Goal: Information Seeking & Learning: Learn about a topic

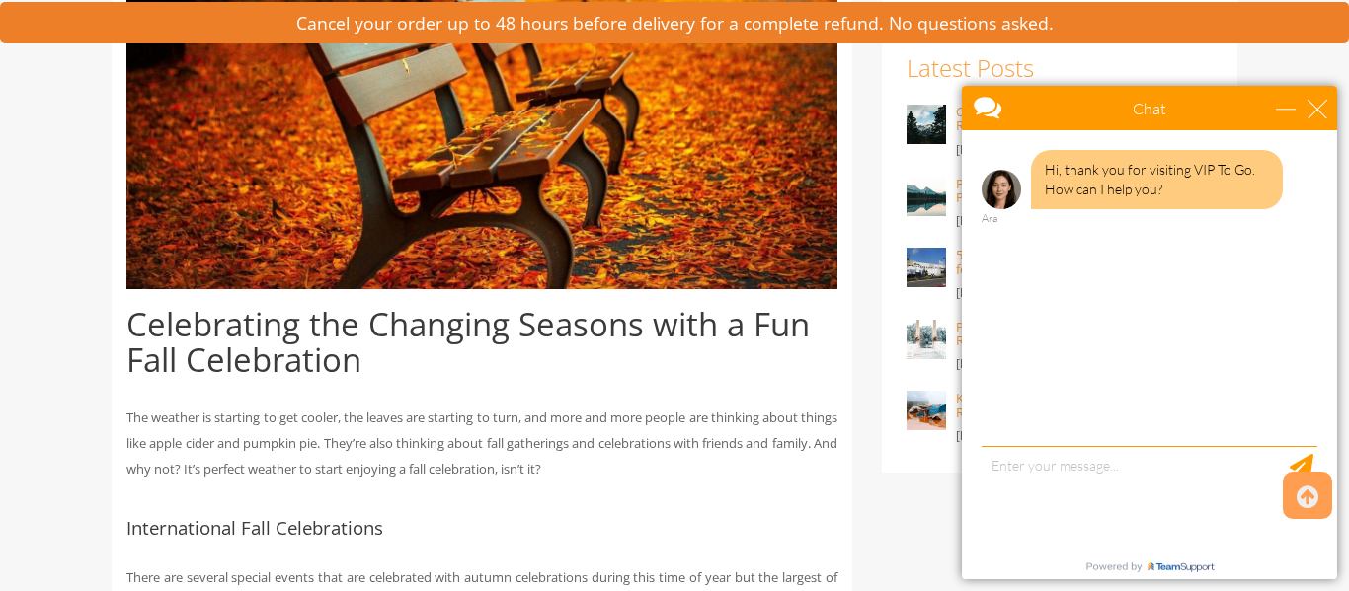
scroll to position [599, 0]
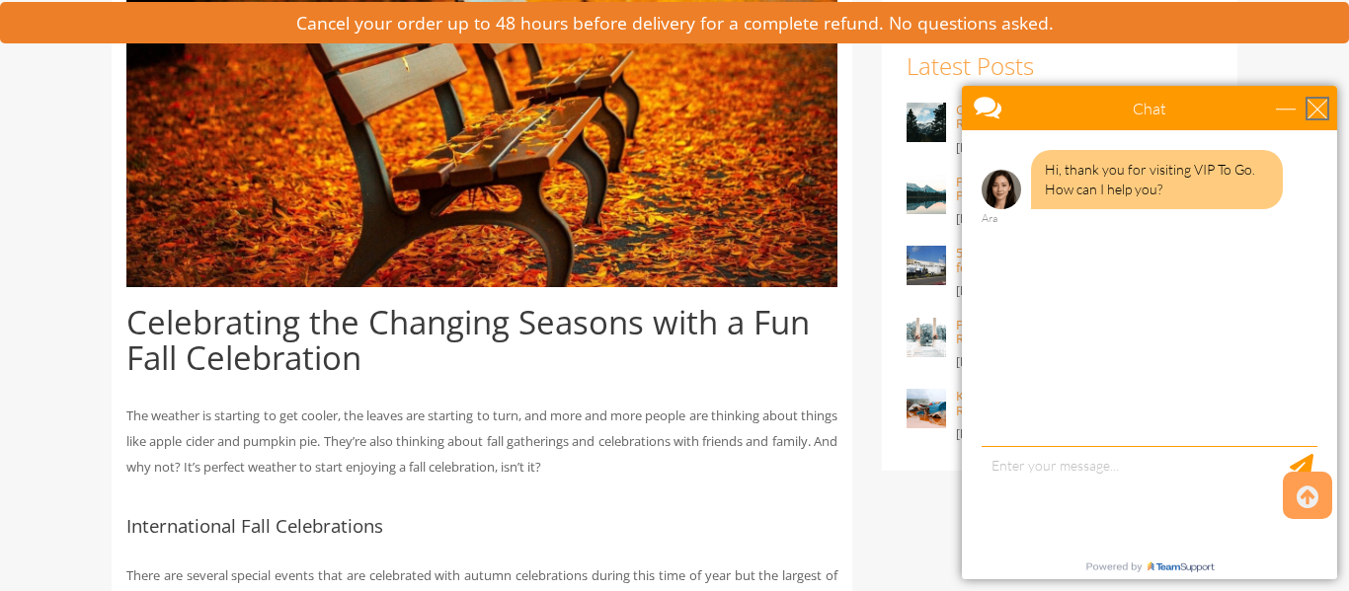
click at [1323, 113] on div "close" at bounding box center [1317, 109] width 20 height 20
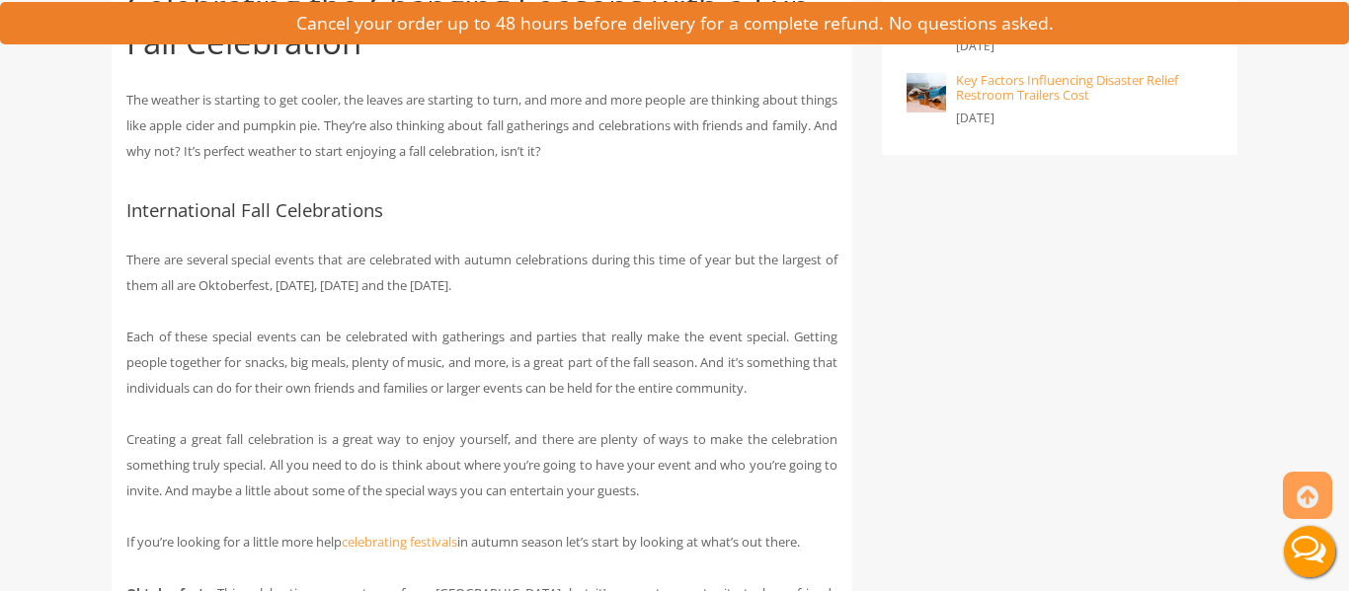
scroll to position [917, 0]
drag, startPoint x: 128, startPoint y: 257, endPoint x: 601, endPoint y: 275, distance: 473.3
click at [601, 275] on p "There are several special events that are celebrated with autumn celebrations d…" at bounding box center [481, 270] width 711 height 51
copy p "There are several special events that are celebrated with autumn celebrations d…"
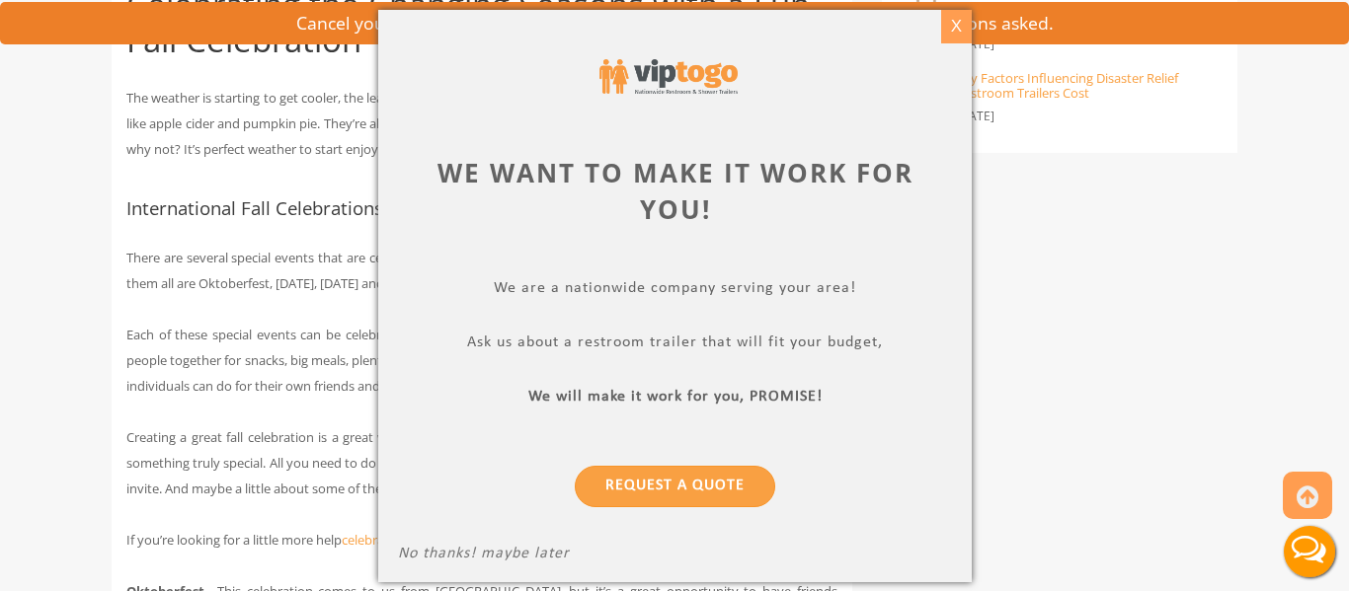
click at [957, 21] on div "X" at bounding box center [955, 27] width 31 height 34
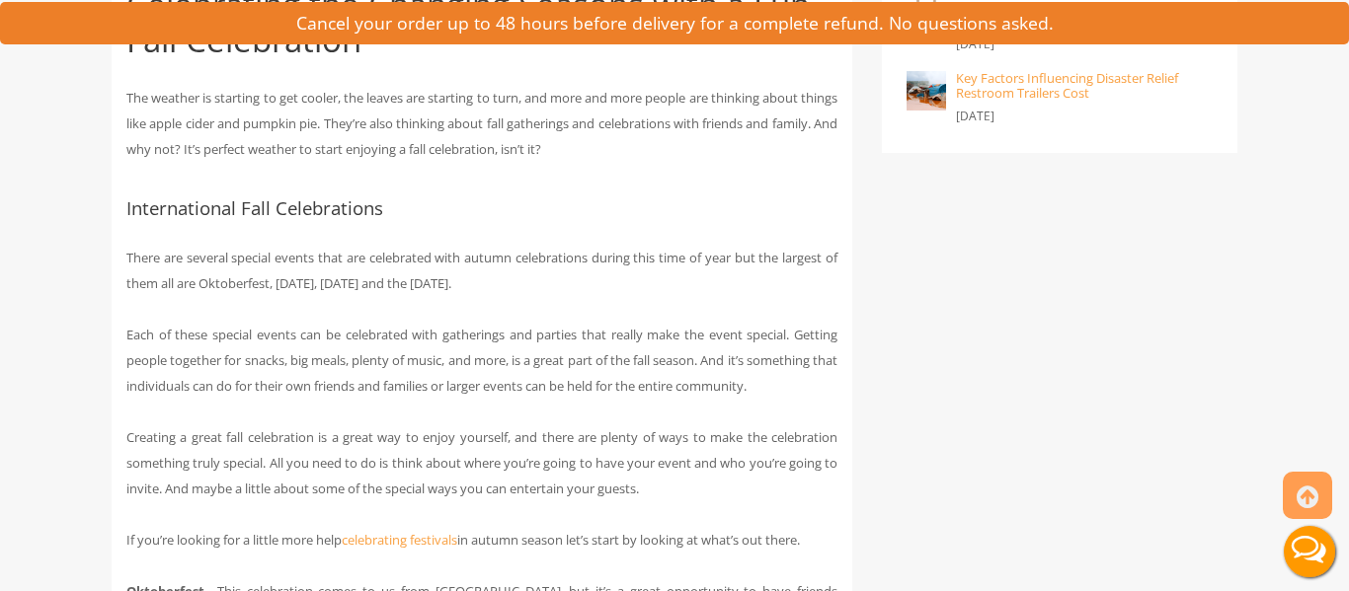
drag, startPoint x: 126, startPoint y: 255, endPoint x: 612, endPoint y: 281, distance: 486.6
click at [612, 281] on p "There are several special events that are celebrated with autumn celebrations d…" at bounding box center [481, 270] width 711 height 51
copy p "There are several special events that are celebrated with autumn celebrations d…"
